Goal: Browse casually

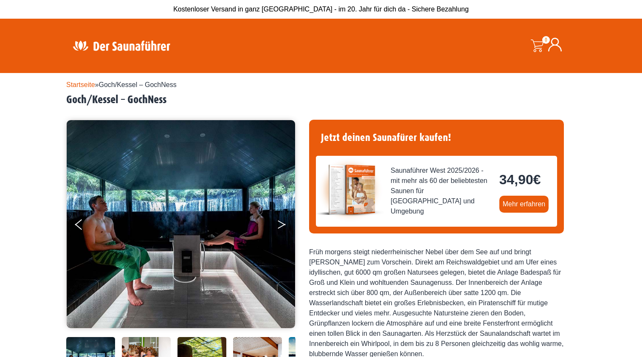
click at [283, 232] on button "Next" at bounding box center [287, 226] width 21 height 21
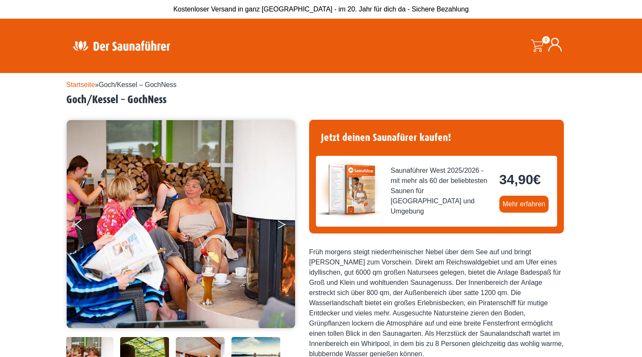
click at [283, 232] on button "Next" at bounding box center [287, 226] width 21 height 21
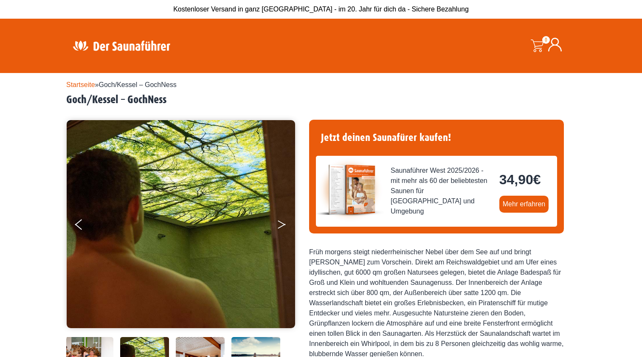
click at [283, 232] on button "Next" at bounding box center [287, 226] width 21 height 21
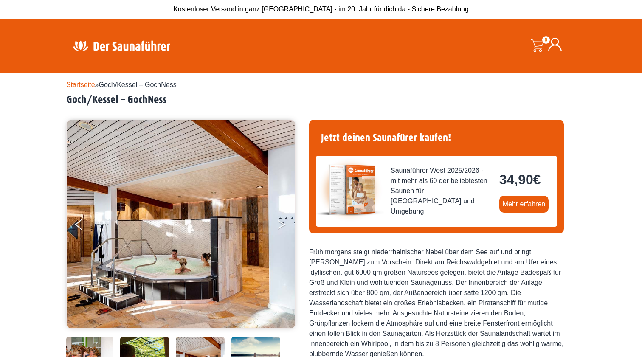
click at [283, 232] on button "Next" at bounding box center [287, 226] width 21 height 21
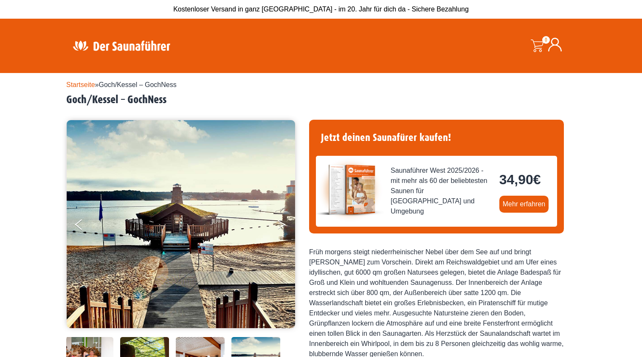
click at [283, 232] on button "Next" at bounding box center [287, 226] width 21 height 21
click at [280, 223] on button "Next" at bounding box center [287, 226] width 21 height 21
click at [283, 224] on button "Next" at bounding box center [287, 226] width 21 height 21
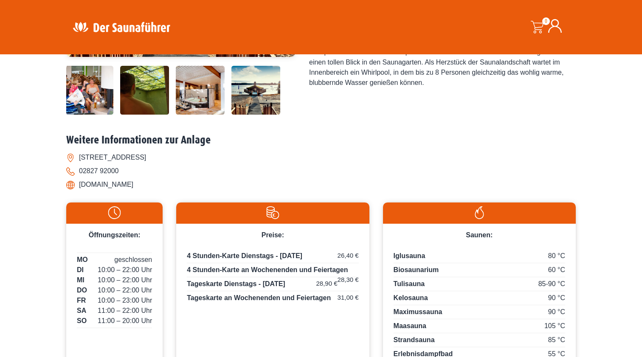
scroll to position [265, 0]
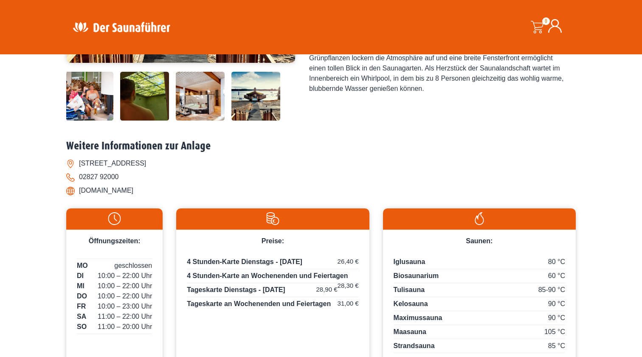
click at [92, 120] on img at bounding box center [88, 96] width 49 height 49
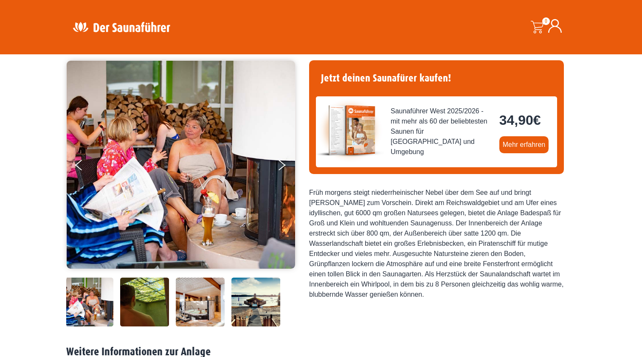
scroll to position [57, 0]
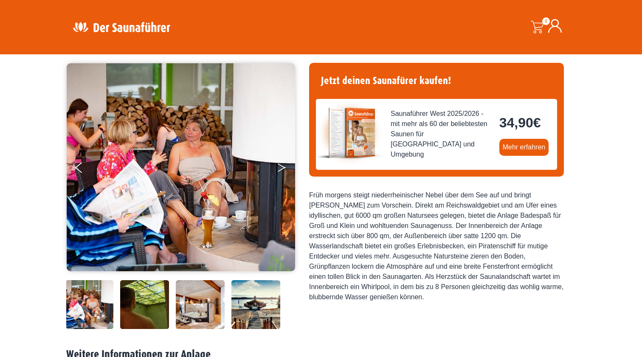
click at [284, 174] on button "Next" at bounding box center [287, 169] width 21 height 21
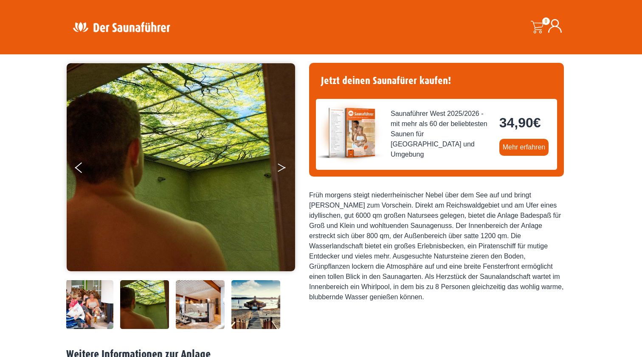
click at [284, 174] on button "Next" at bounding box center [287, 169] width 21 height 21
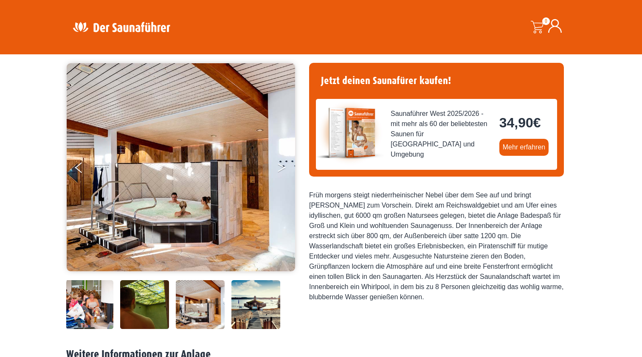
click at [284, 174] on button "Next" at bounding box center [287, 169] width 21 height 21
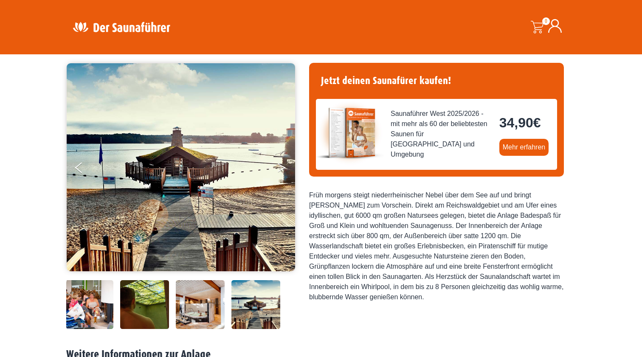
click at [284, 174] on button "Next" at bounding box center [287, 169] width 21 height 21
